Goal: Check status: Check status

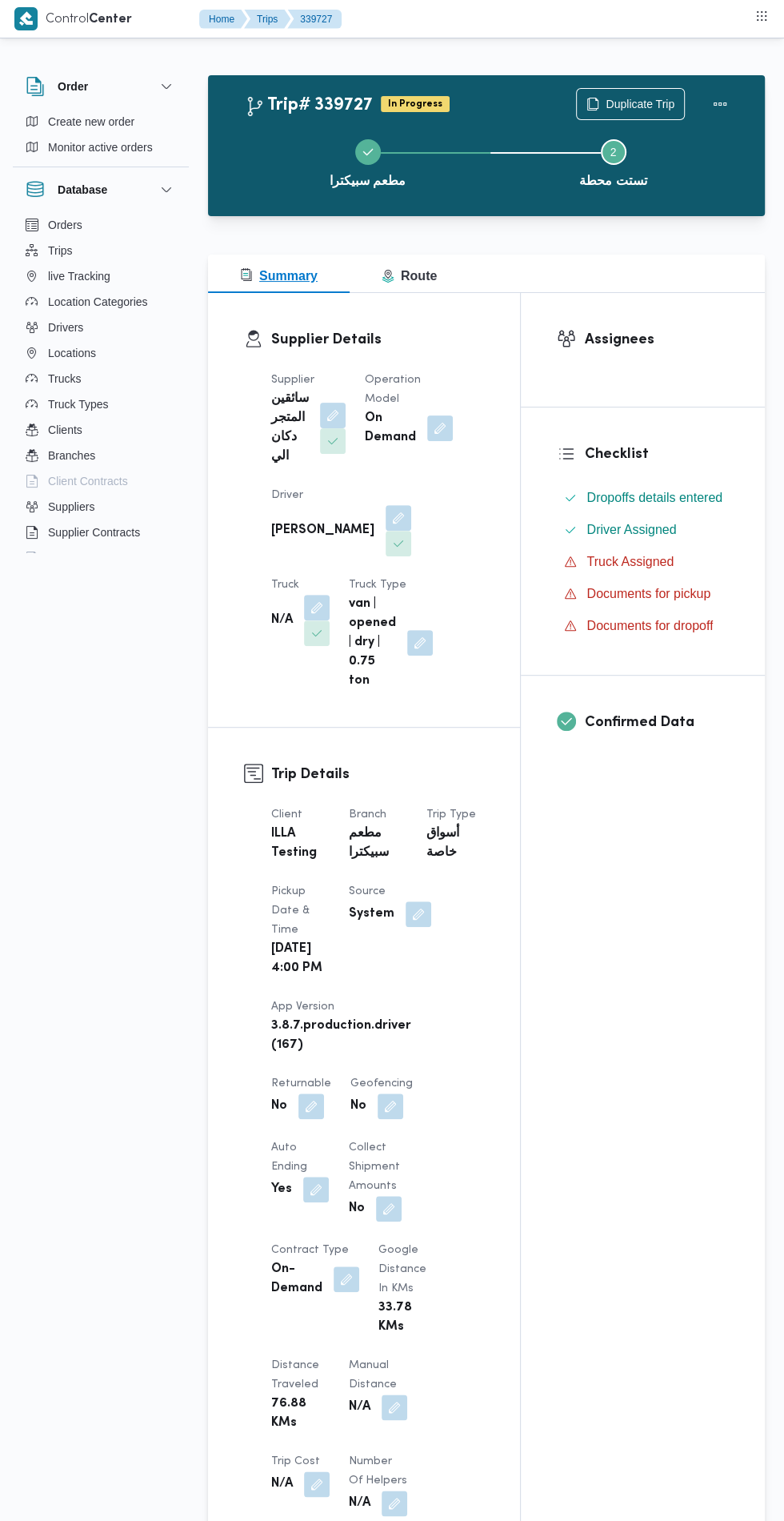
click at [445, 267] on button "Route" at bounding box center [410, 273] width 120 height 38
click at [432, 258] on button "Route" at bounding box center [410, 273] width 120 height 38
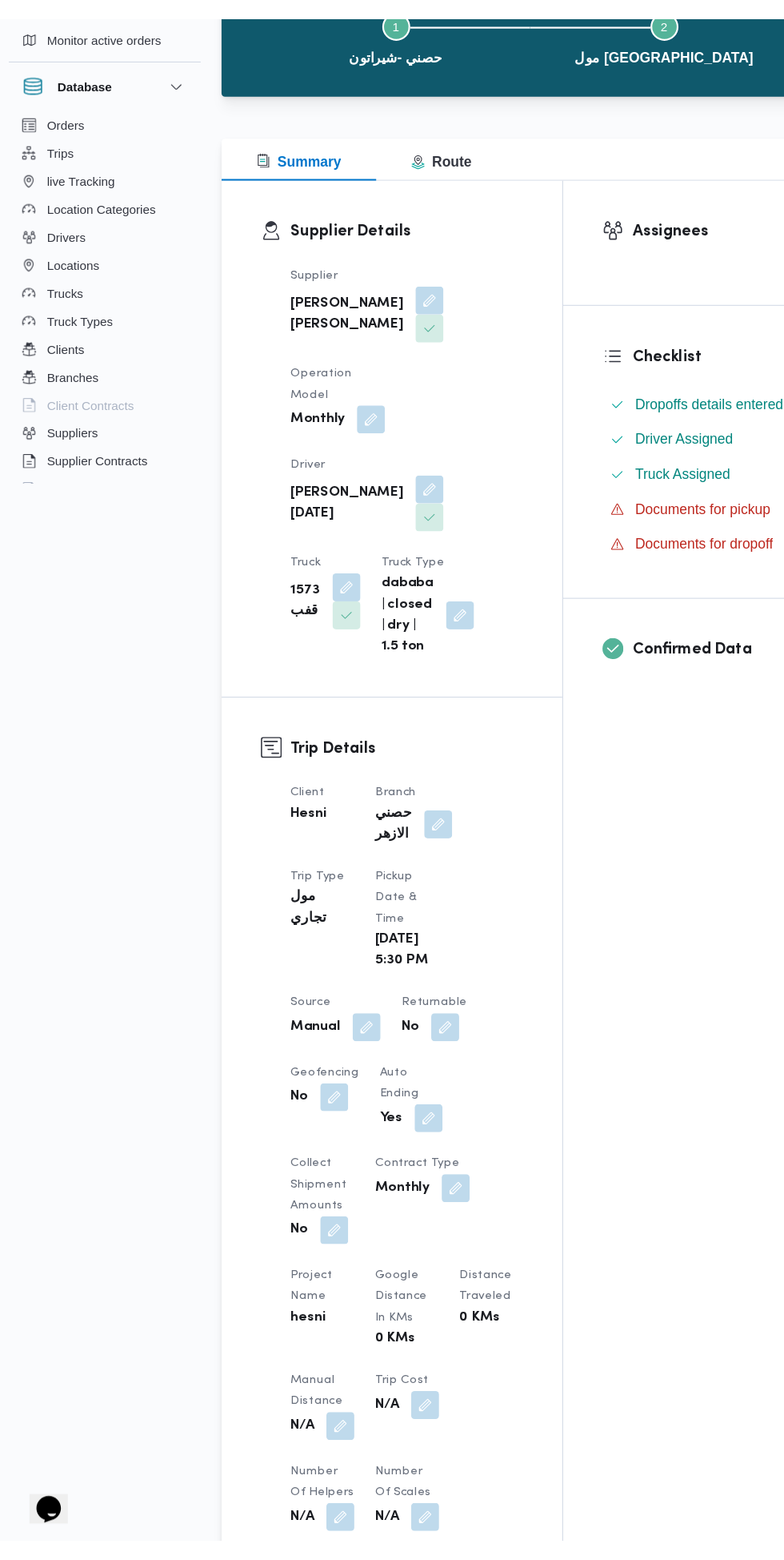
scroll to position [18, 0]
